Goal: Check status: Check status

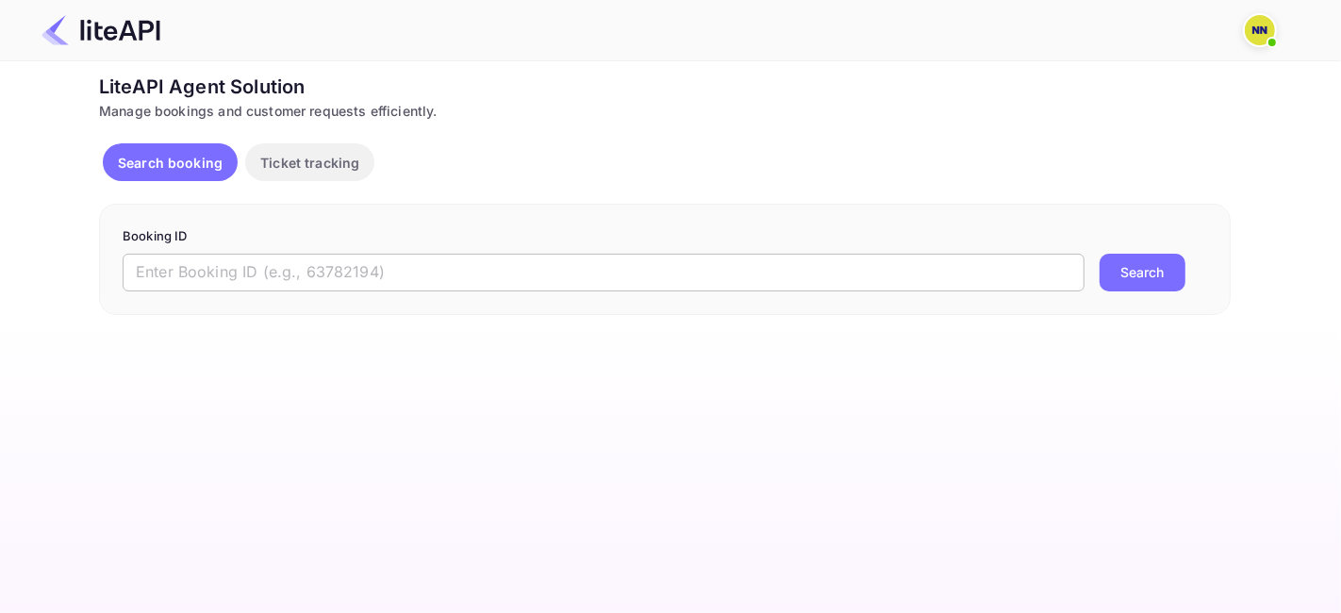
click at [250, 274] on input "text" at bounding box center [604, 273] width 962 height 38
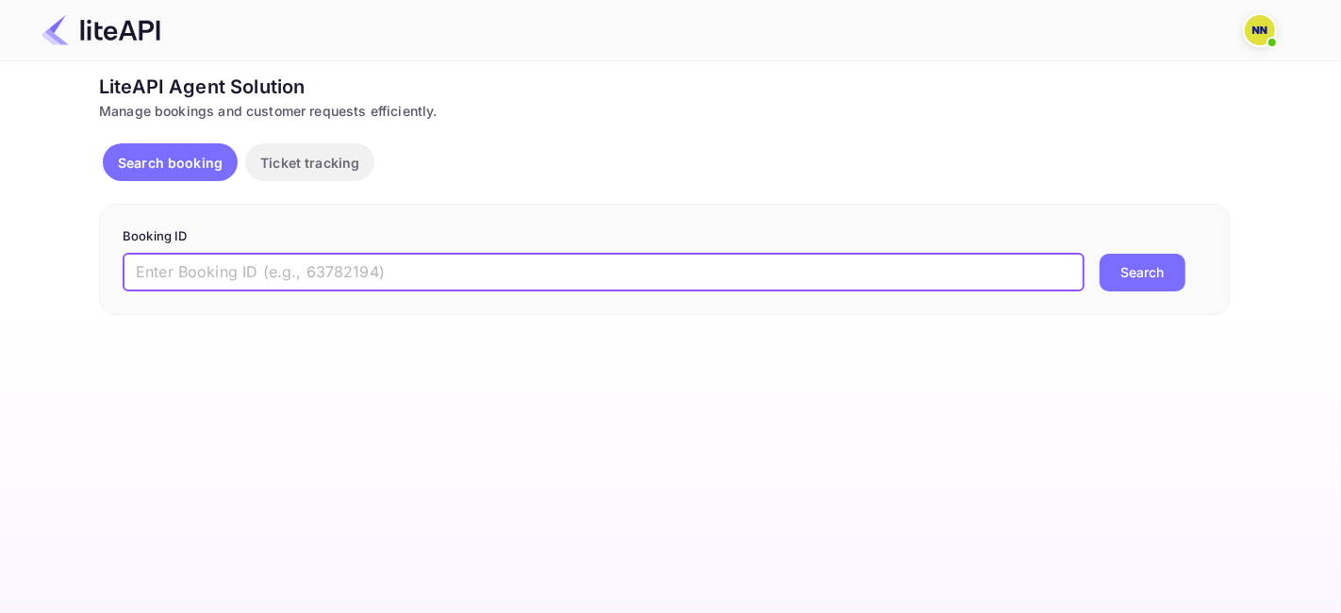
paste input "8530640"
type input "8530640"
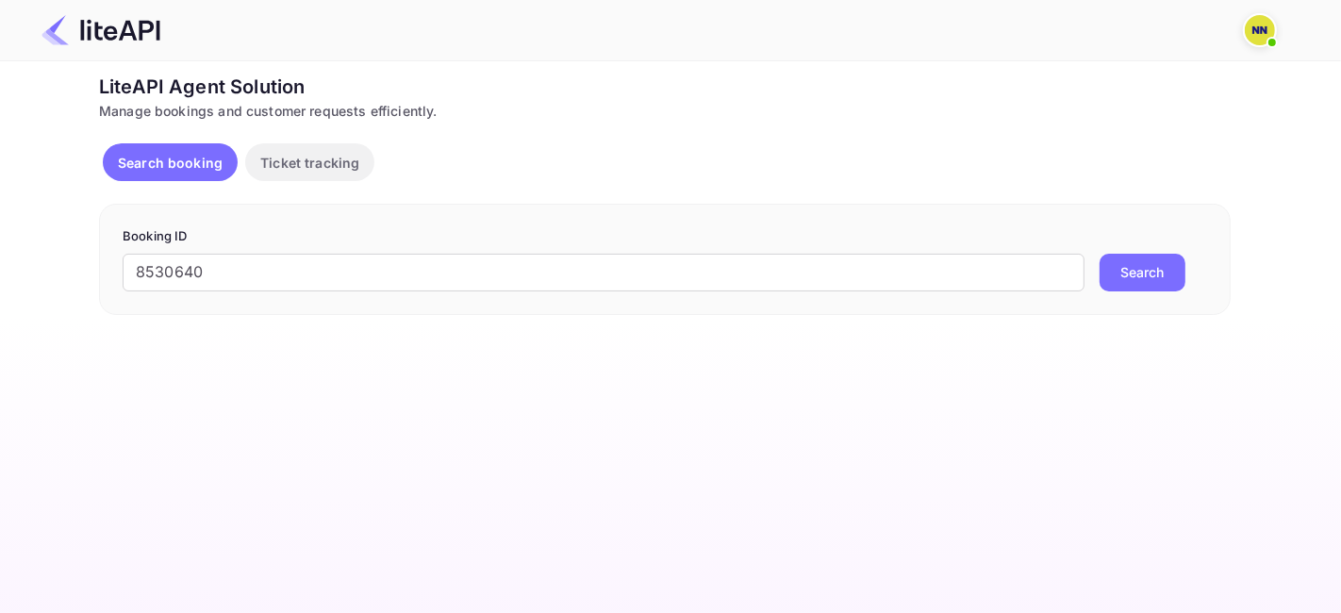
click at [1151, 268] on button "Search" at bounding box center [1143, 273] width 86 height 38
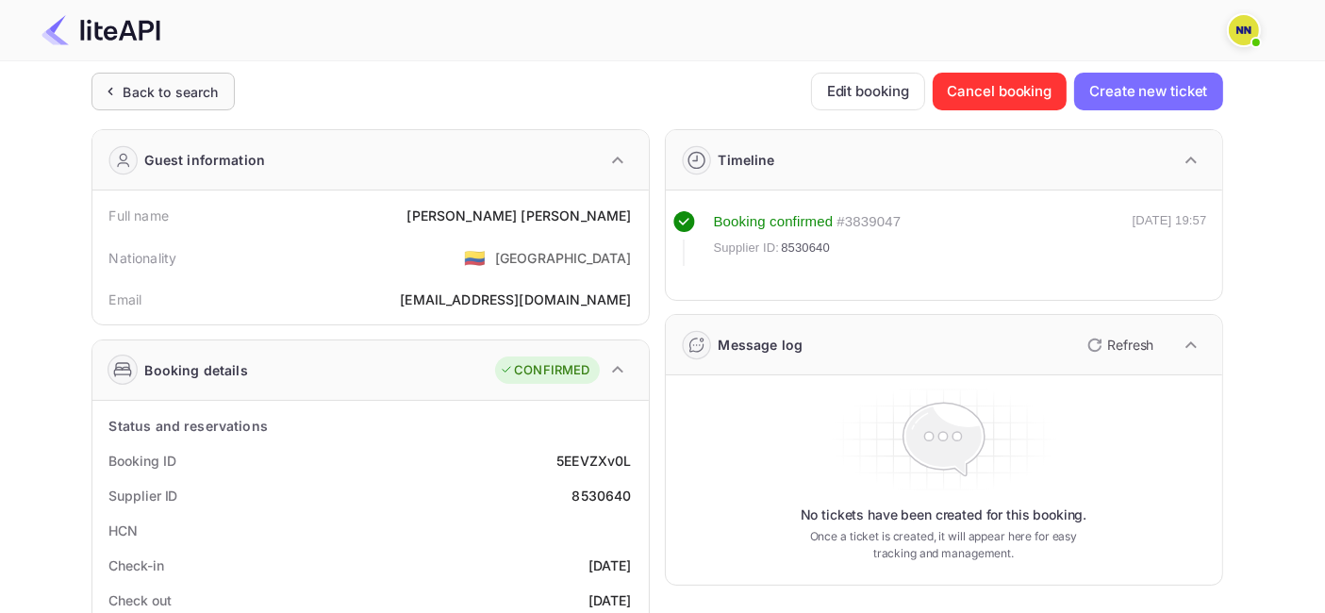
click at [164, 76] on div "Back to search" at bounding box center [162, 92] width 143 height 38
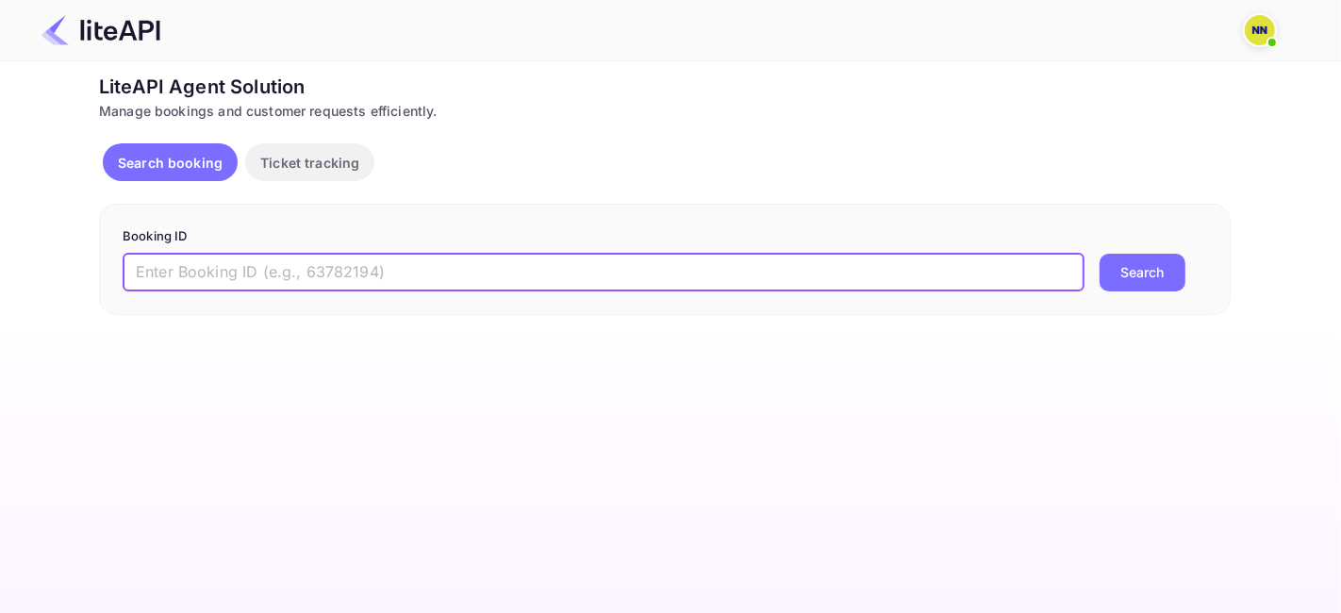
click at [283, 263] on input "text" at bounding box center [604, 273] width 962 height 38
paste input "8850201"
type input "8850201"
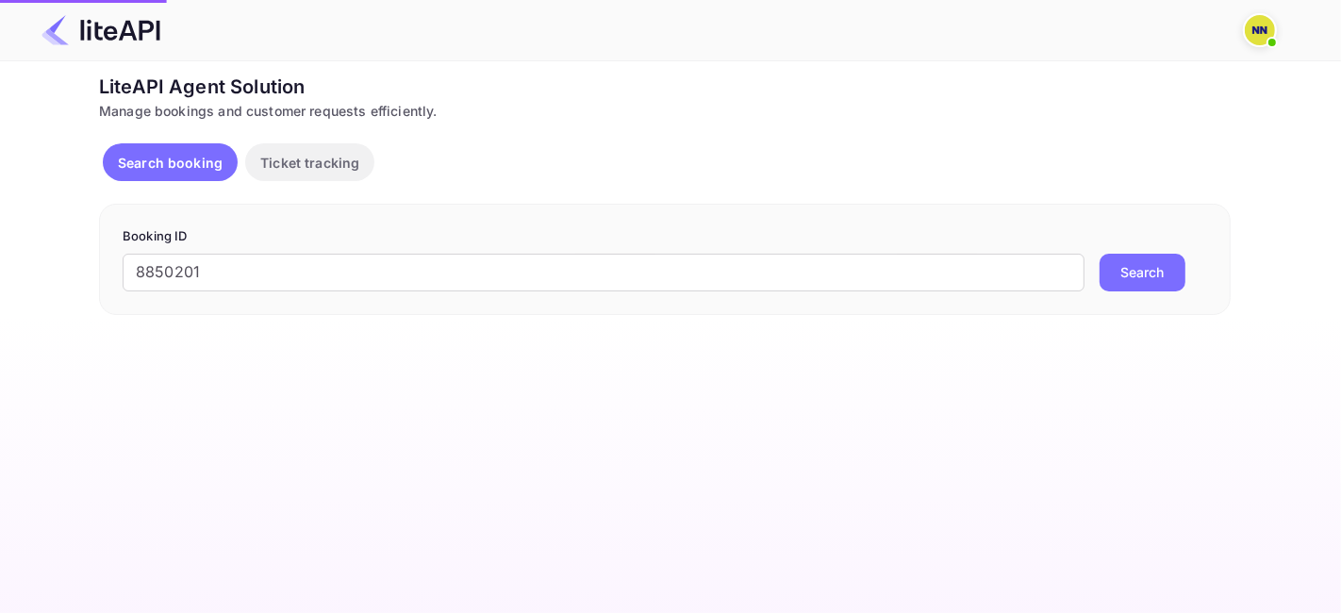
drag, startPoint x: 1131, startPoint y: 262, endPoint x: 1111, endPoint y: 297, distance: 40.1
click at [1129, 262] on button "Search" at bounding box center [1143, 273] width 86 height 38
